Goal: Check status: Check status

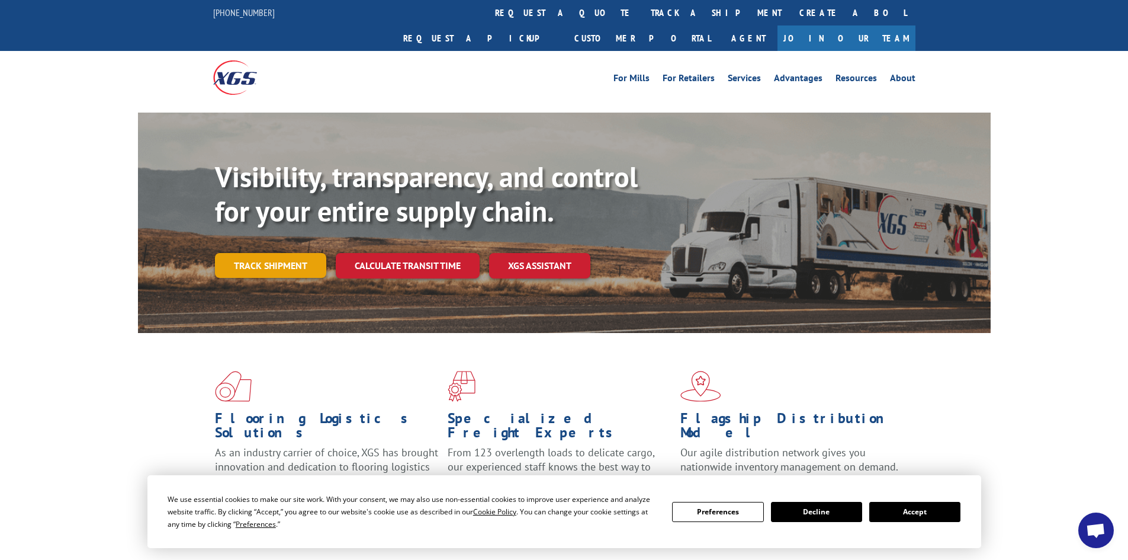
click at [313, 253] on link "Track shipment" at bounding box center [270, 265] width 111 height 25
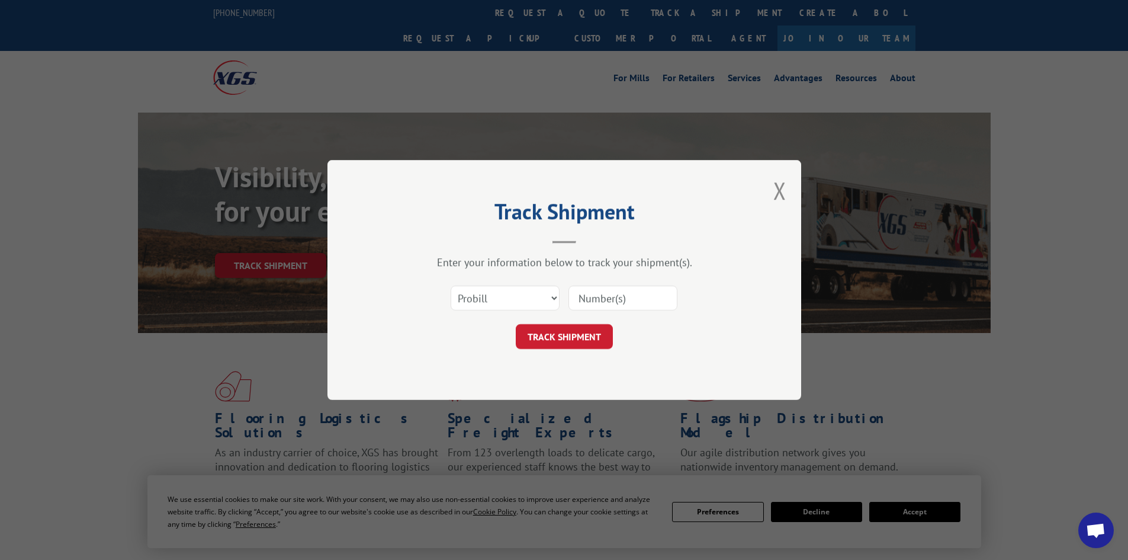
click at [485, 279] on div "Select category... Probill BOL PO" at bounding box center [564, 297] width 355 height 39
drag, startPoint x: 485, startPoint y: 293, endPoint x: 484, endPoint y: 307, distance: 14.3
click at [485, 293] on select "Select category... Probill BOL PO" at bounding box center [505, 297] width 109 height 25
select select "po"
click at [451, 285] on select "Select category... Probill BOL PO" at bounding box center [505, 297] width 109 height 25
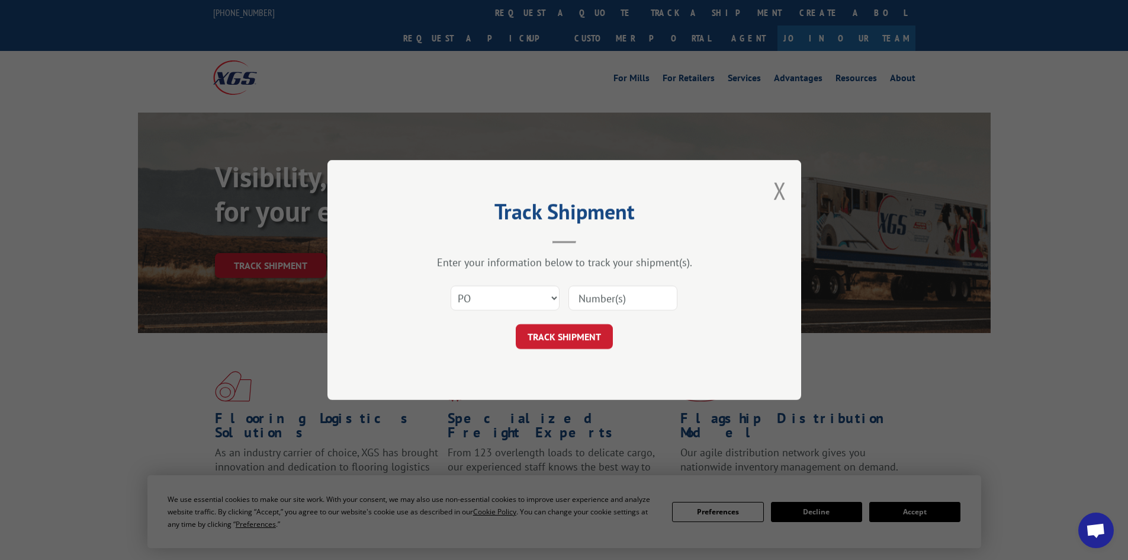
click at [625, 304] on input at bounding box center [623, 297] width 109 height 25
paste input "18776826"
type input "18776826"
click at [564, 338] on button "TRACK SHIPMENT" at bounding box center [564, 336] width 97 height 25
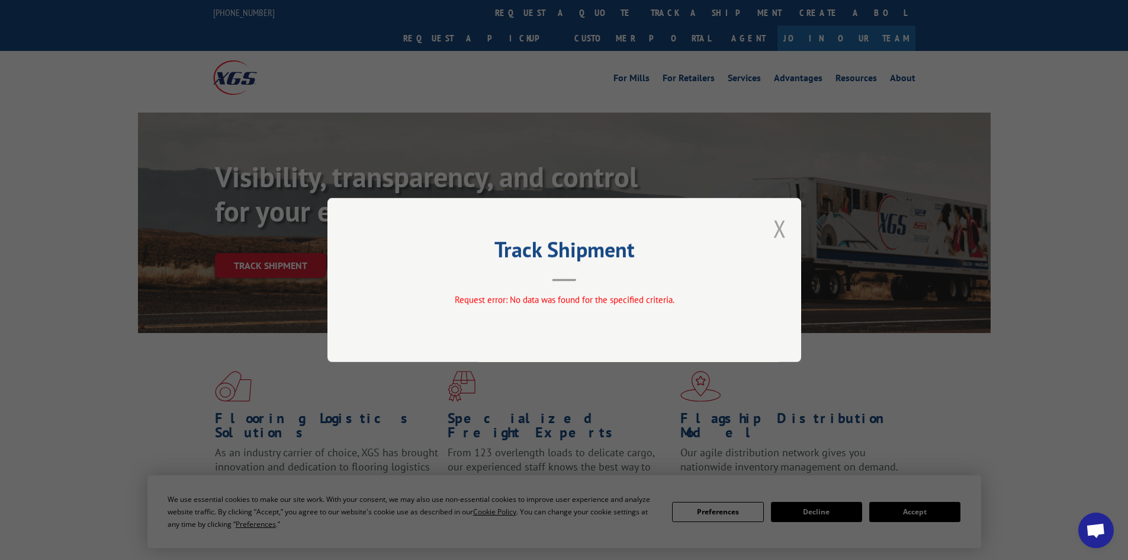
click at [776, 226] on button "Close modal" at bounding box center [779, 228] width 13 height 31
